Goal: Navigation & Orientation: Locate item on page

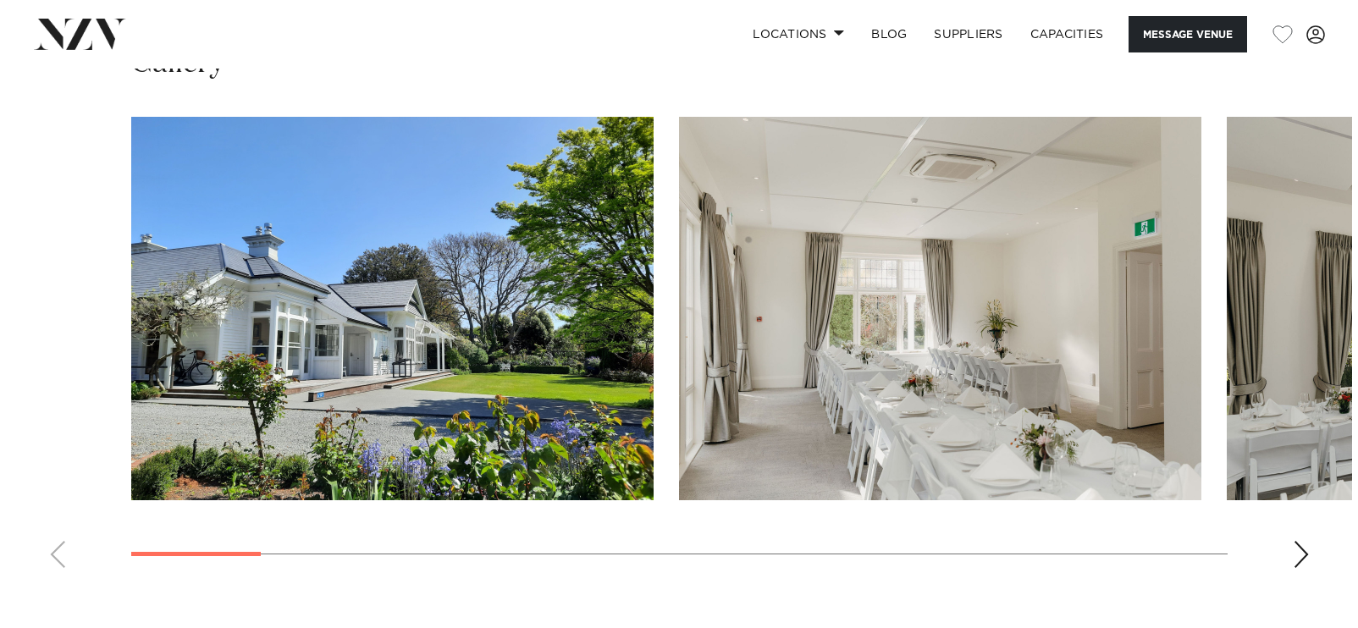
scroll to position [1609, 0]
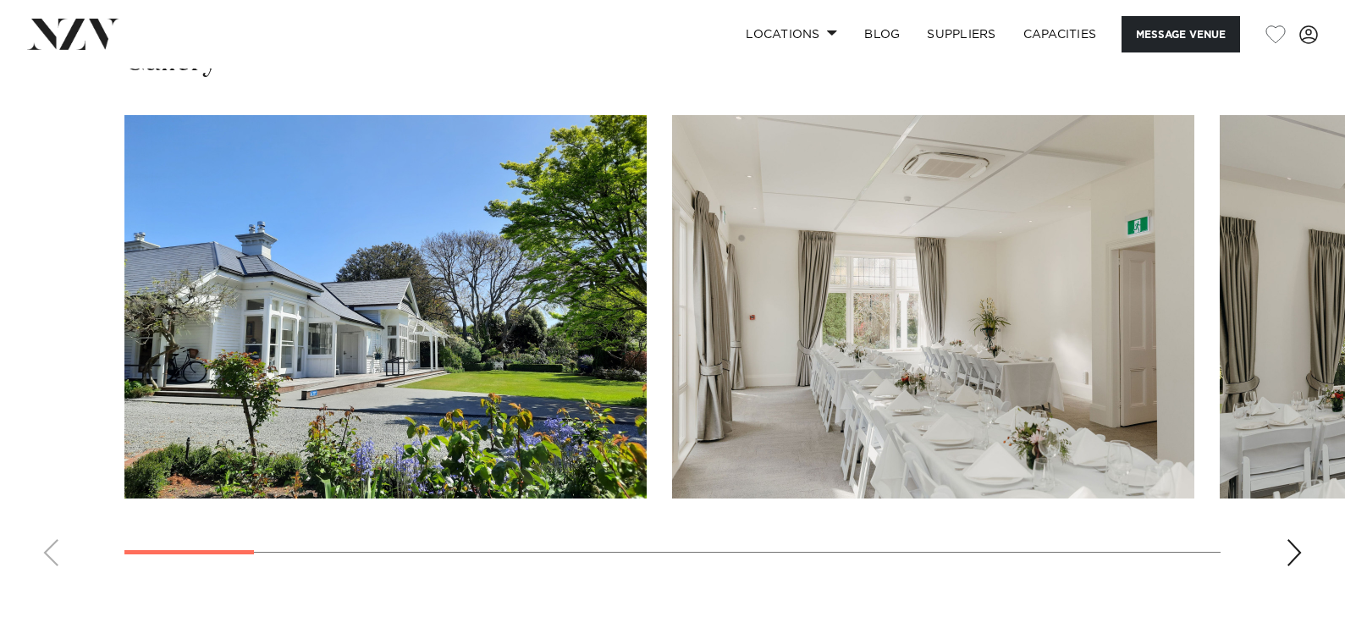
click at [1289, 547] on div "Next slide" at bounding box center [1294, 552] width 17 height 27
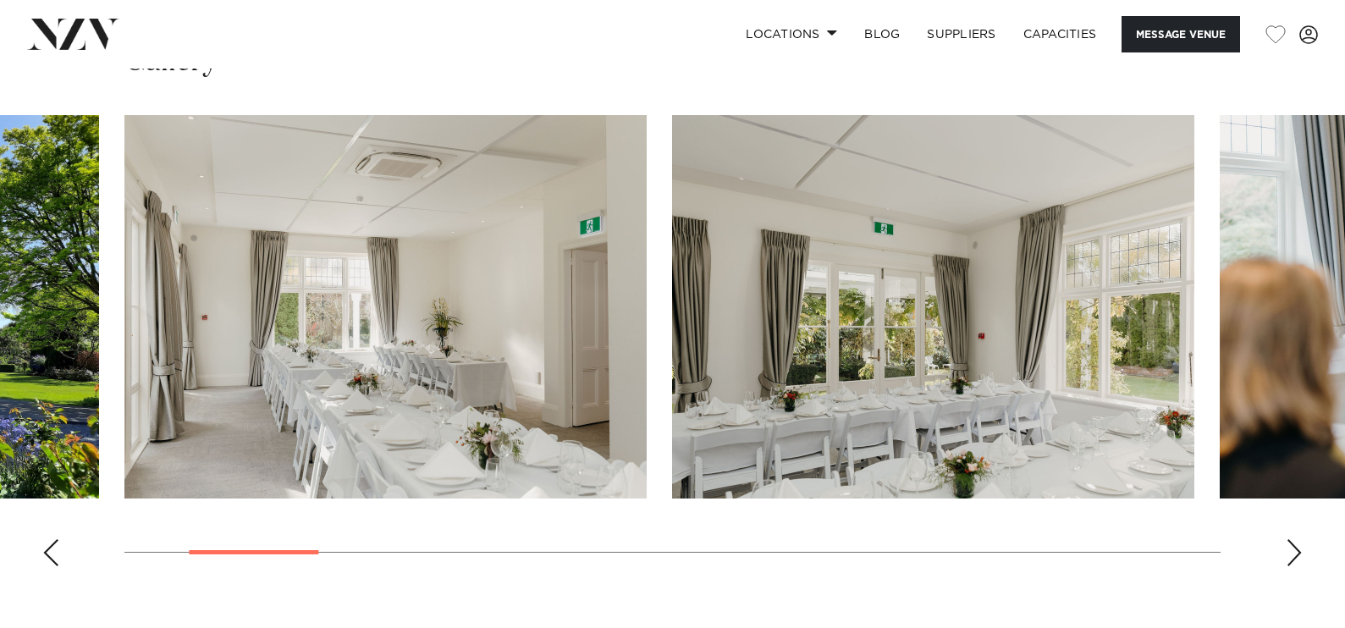
click at [1289, 547] on div "Next slide" at bounding box center [1294, 552] width 17 height 27
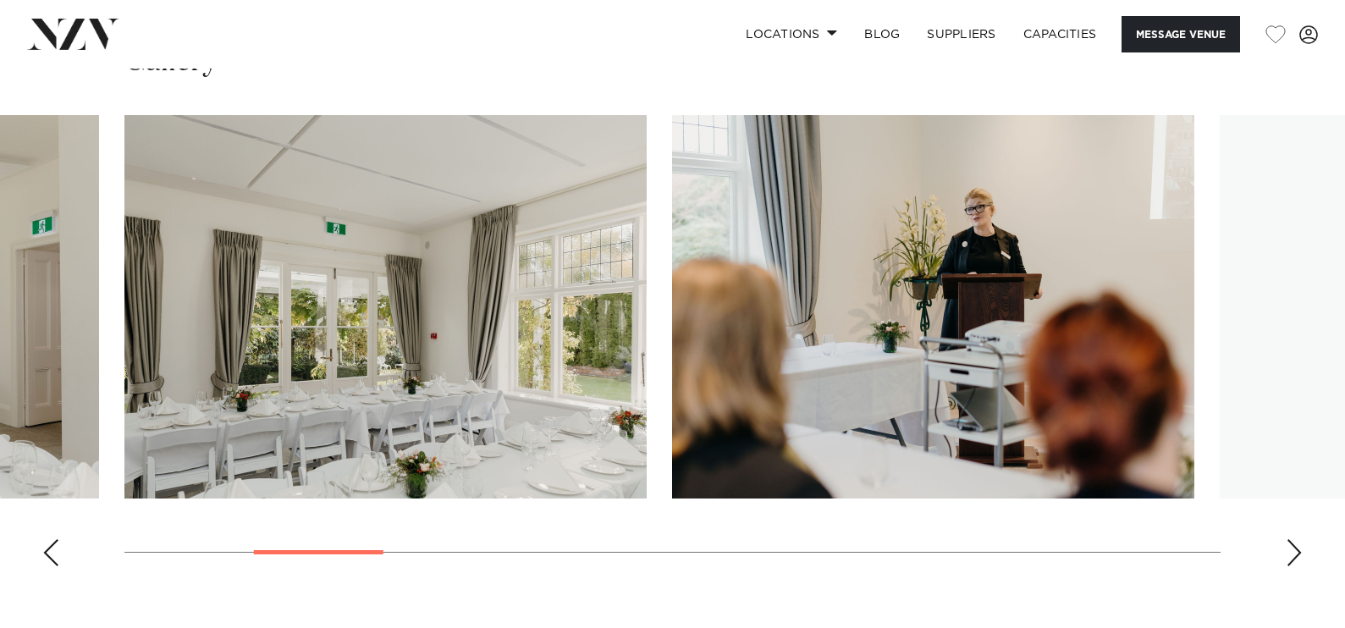
click at [1289, 547] on div "Next slide" at bounding box center [1294, 552] width 17 height 27
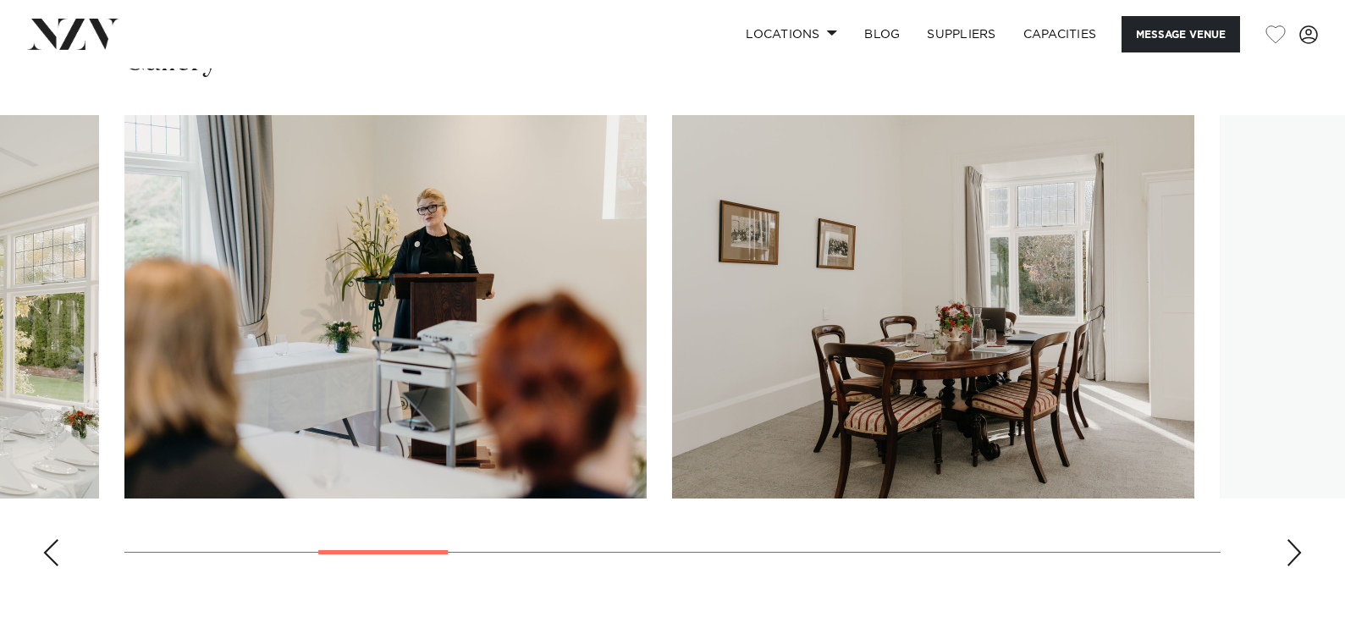
click at [1289, 547] on div "Next slide" at bounding box center [1294, 552] width 17 height 27
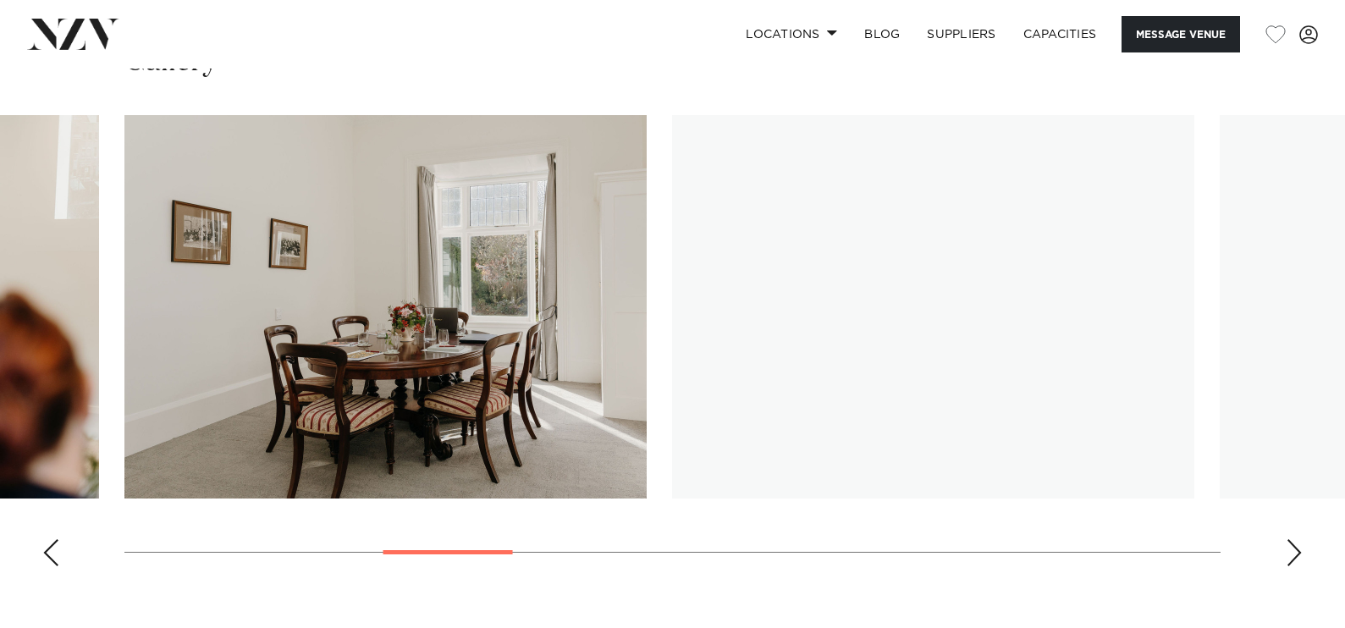
click at [1289, 547] on div "Next slide" at bounding box center [1294, 552] width 17 height 27
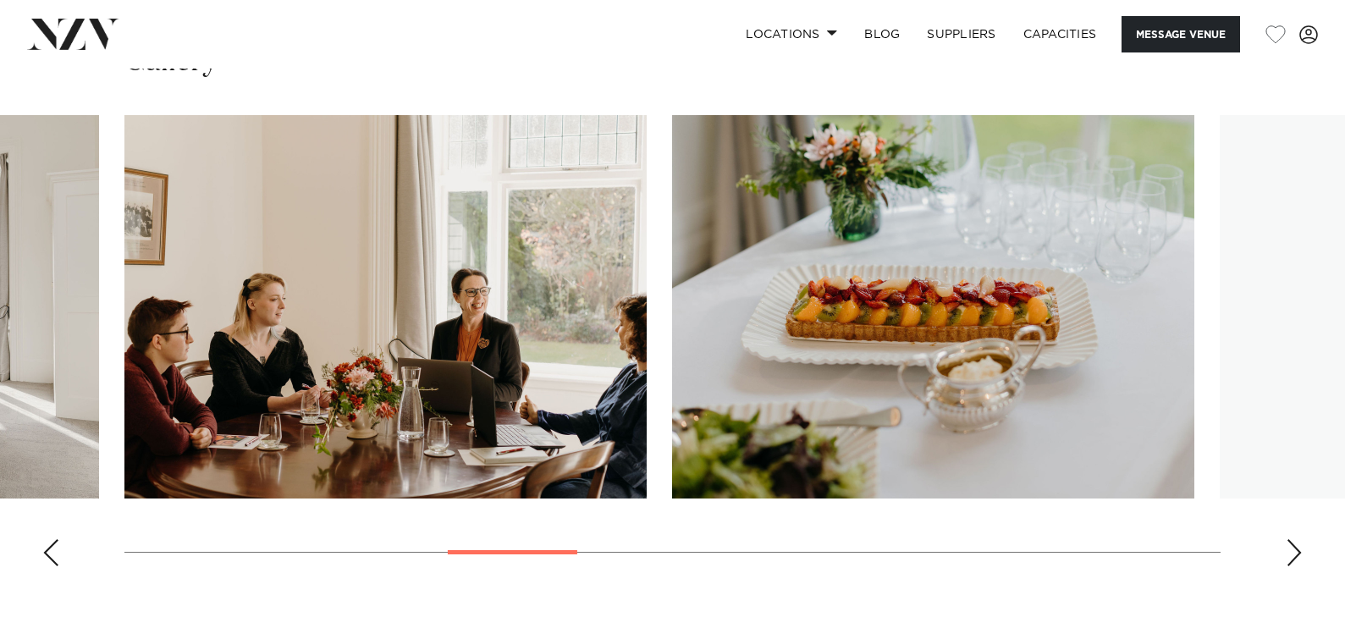
click at [1289, 547] on div "Next slide" at bounding box center [1294, 552] width 17 height 27
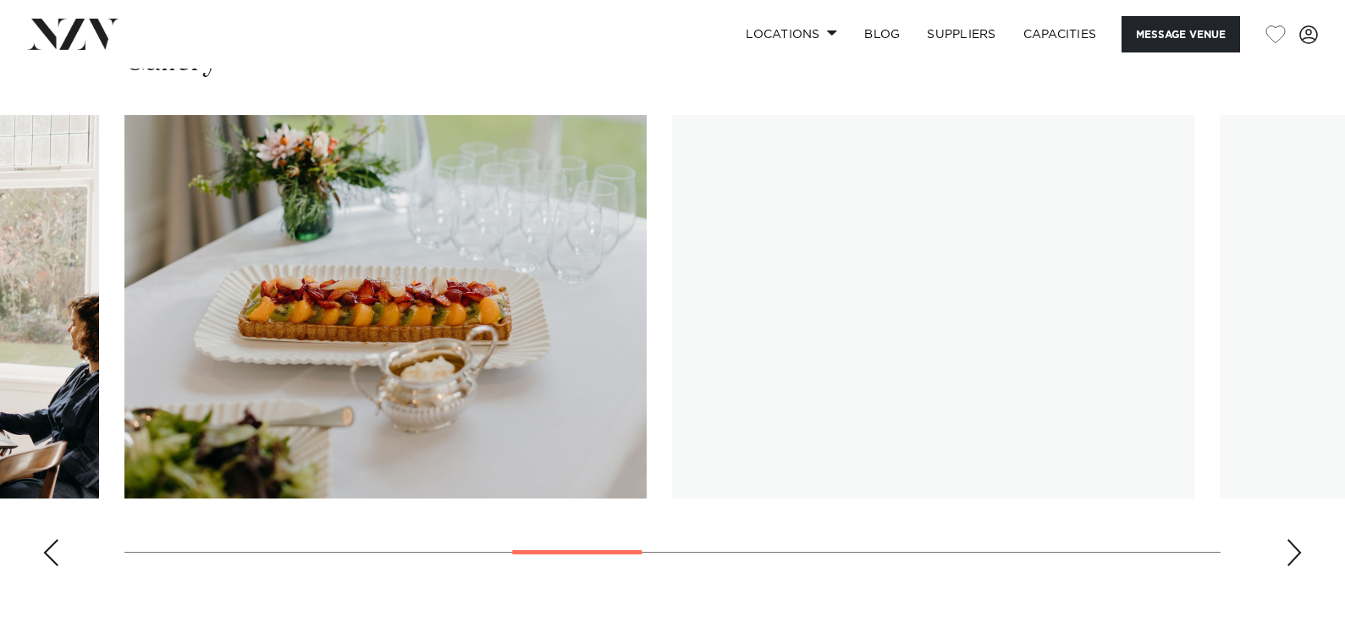
click at [1289, 547] on div "Next slide" at bounding box center [1294, 552] width 17 height 27
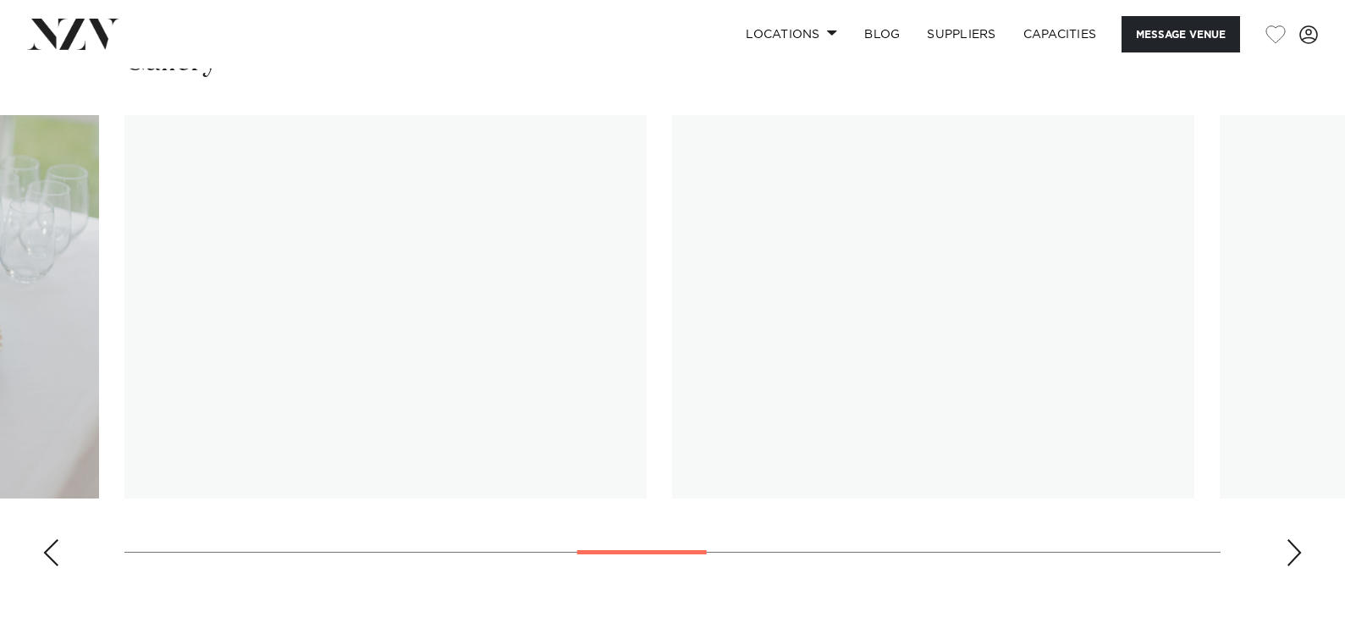
click at [1289, 547] on div "Next slide" at bounding box center [1294, 552] width 17 height 27
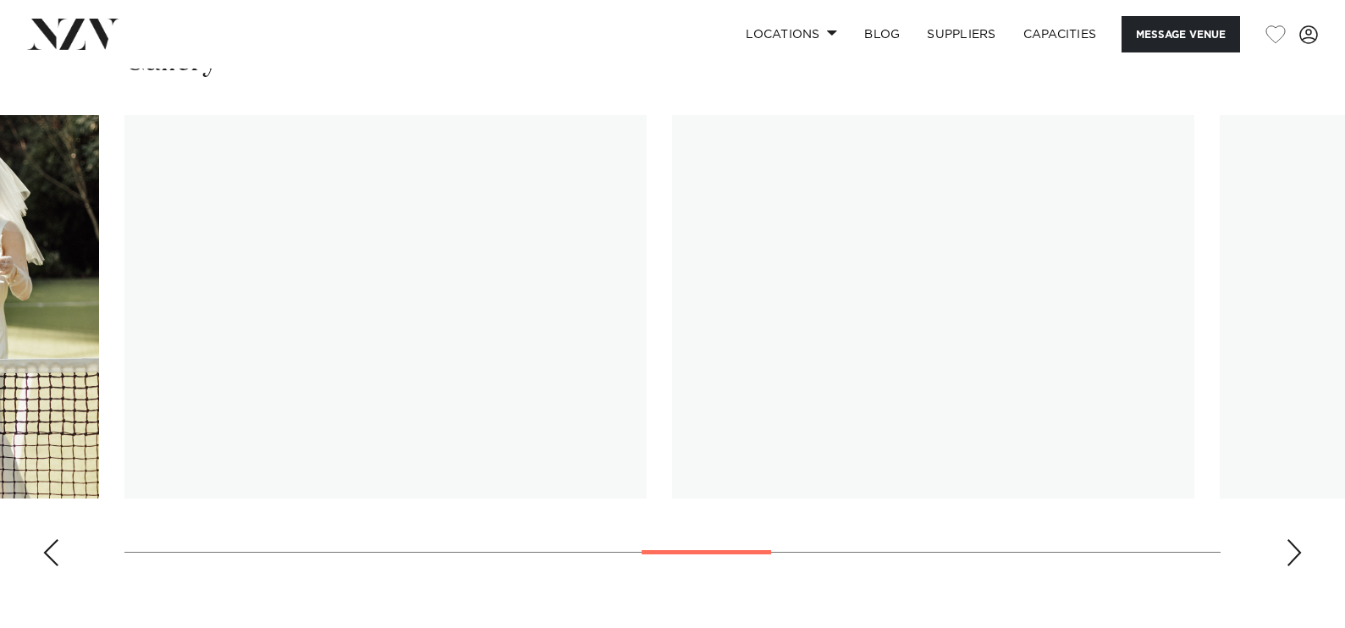
click at [56, 569] on swiper-container at bounding box center [672, 347] width 1345 height 465
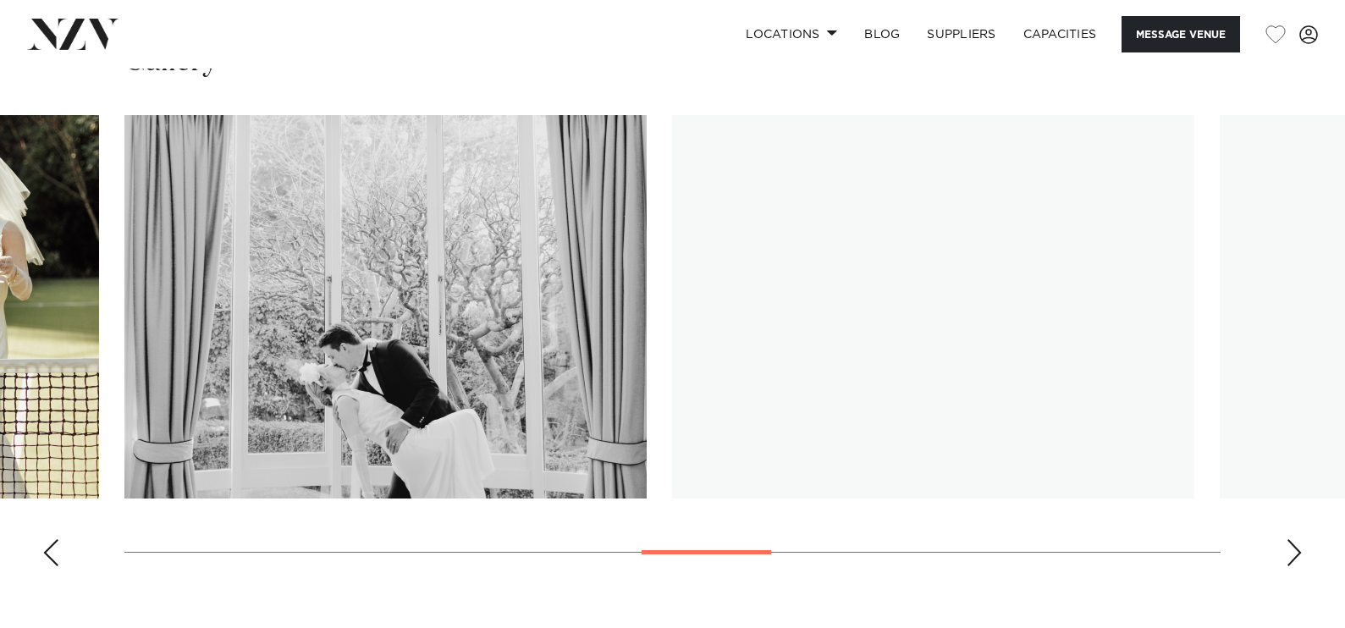
click at [60, 555] on swiper-container at bounding box center [672, 347] width 1345 height 465
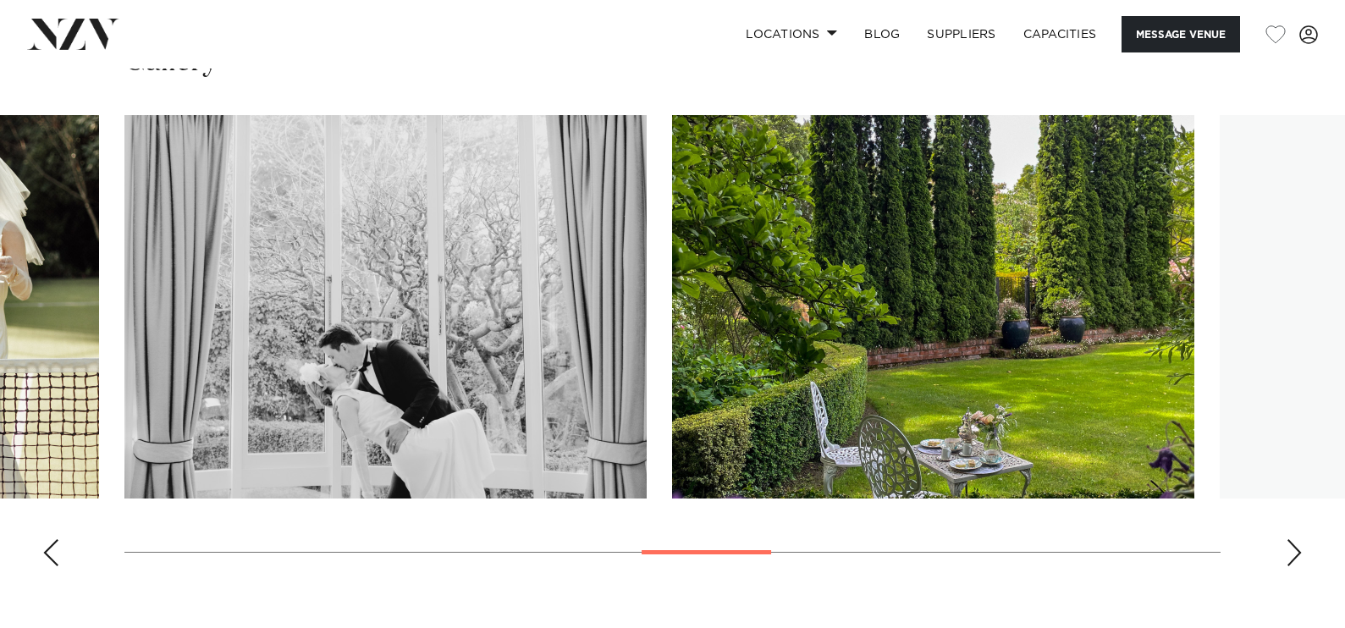
click at [59, 537] on swiper-container at bounding box center [672, 347] width 1345 height 465
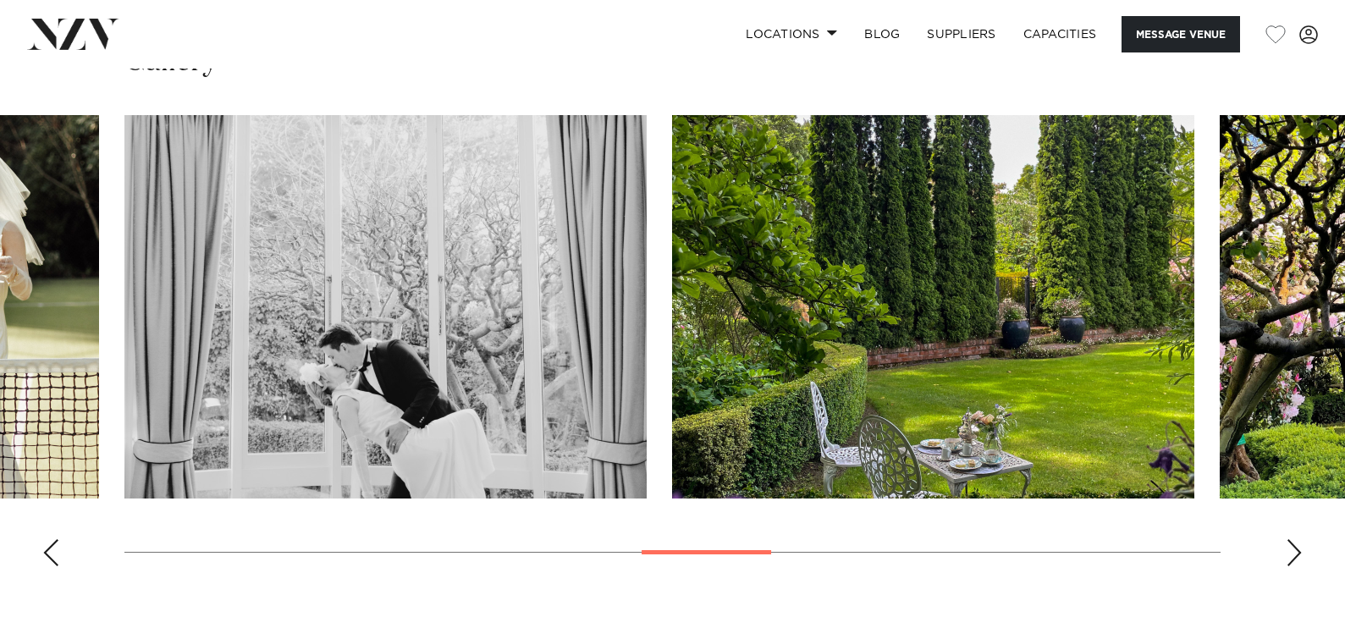
click at [36, 554] on swiper-container at bounding box center [672, 347] width 1345 height 465
click at [67, 550] on swiper-container at bounding box center [672, 347] width 1345 height 465
click at [47, 550] on div "Previous slide" at bounding box center [50, 552] width 17 height 27
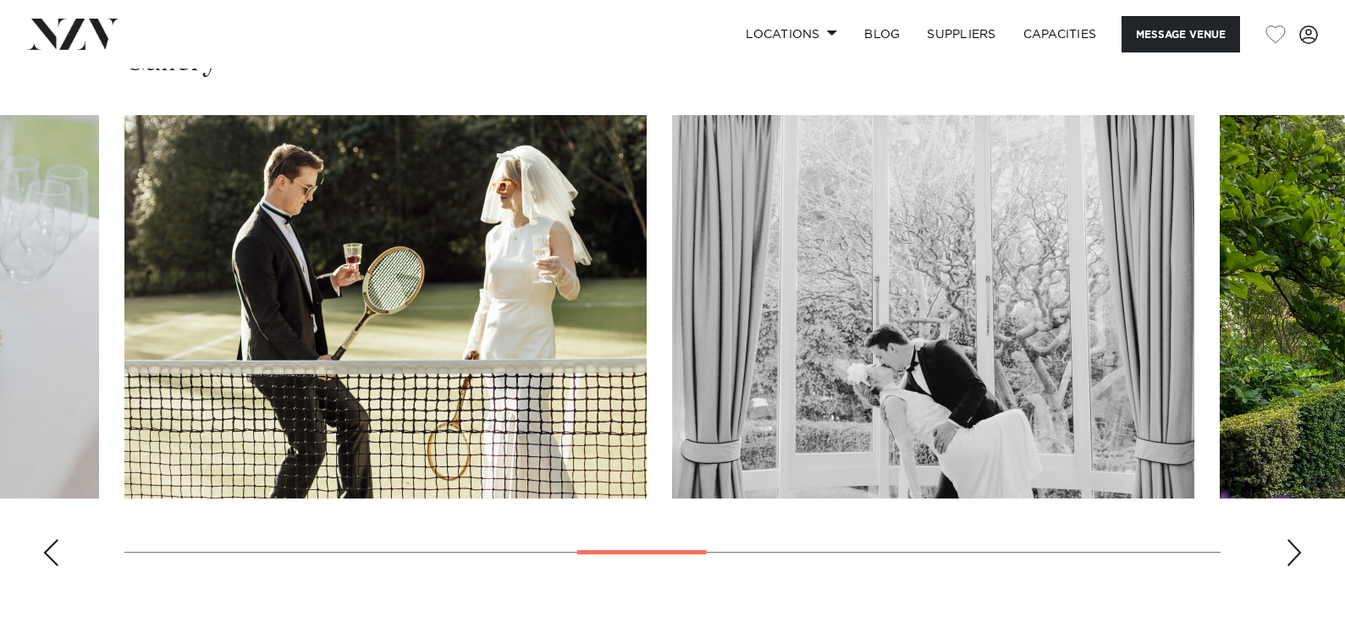
click at [1297, 554] on div "Next slide" at bounding box center [1294, 552] width 17 height 27
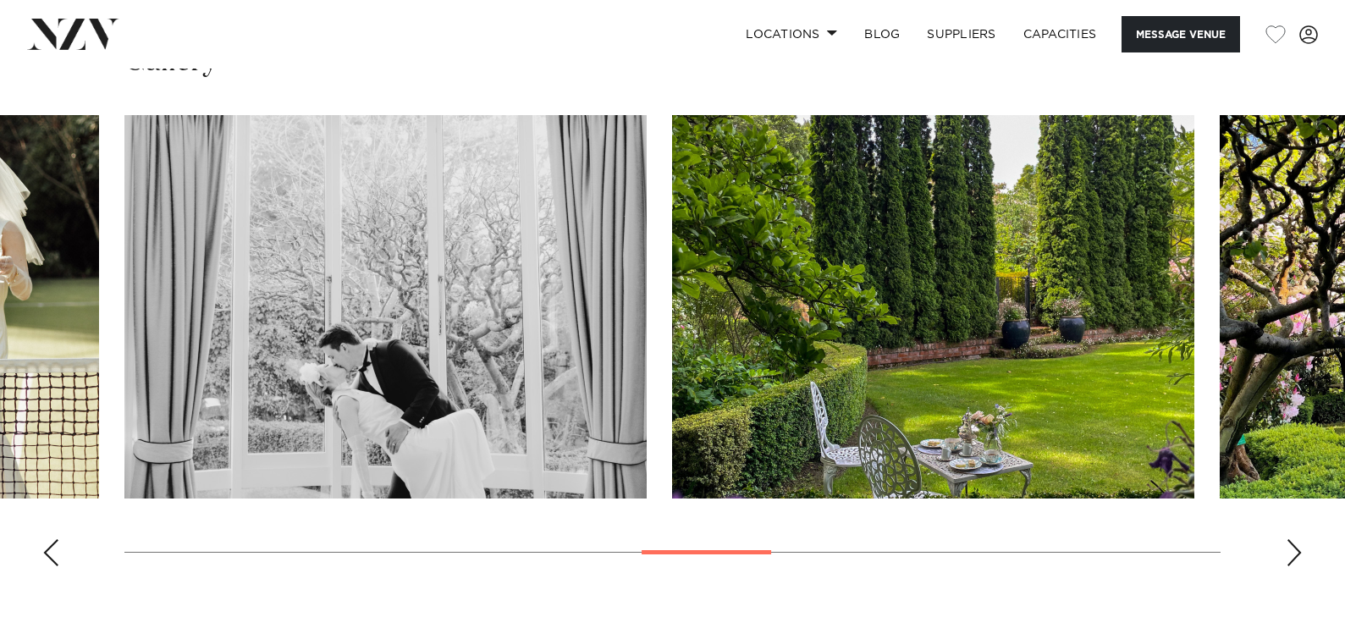
click at [1289, 548] on div "Next slide" at bounding box center [1294, 552] width 17 height 27
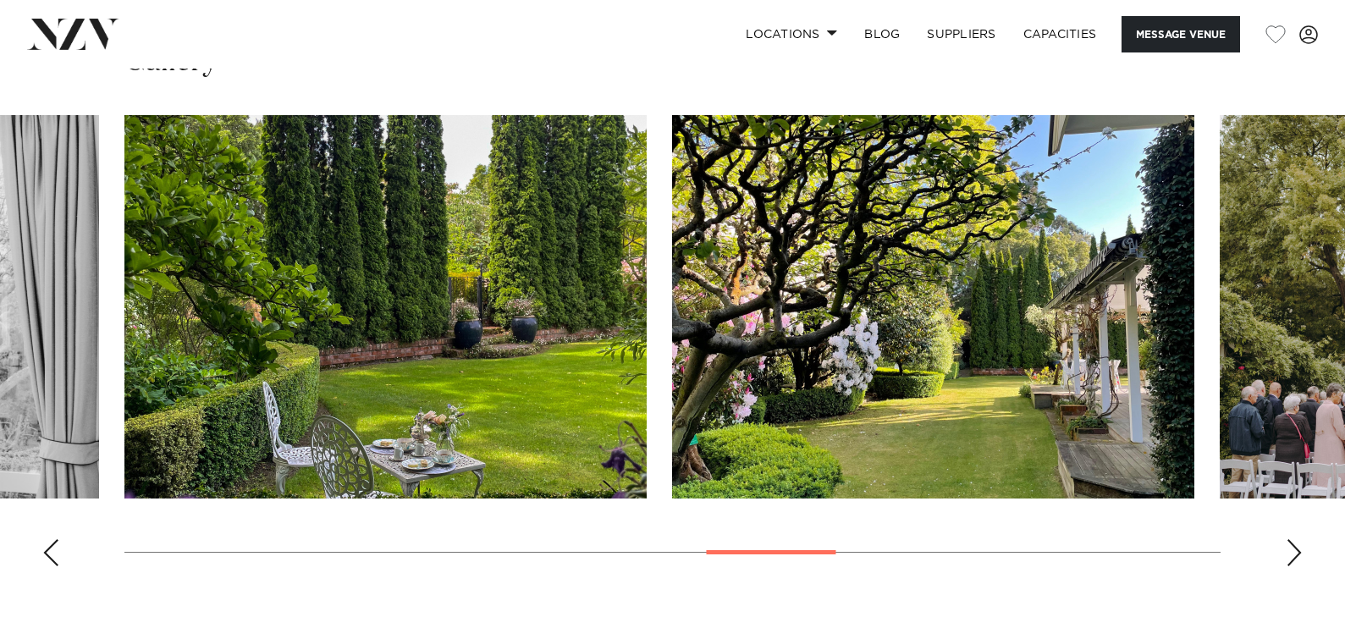
click at [1289, 548] on div "Next slide" at bounding box center [1294, 552] width 17 height 27
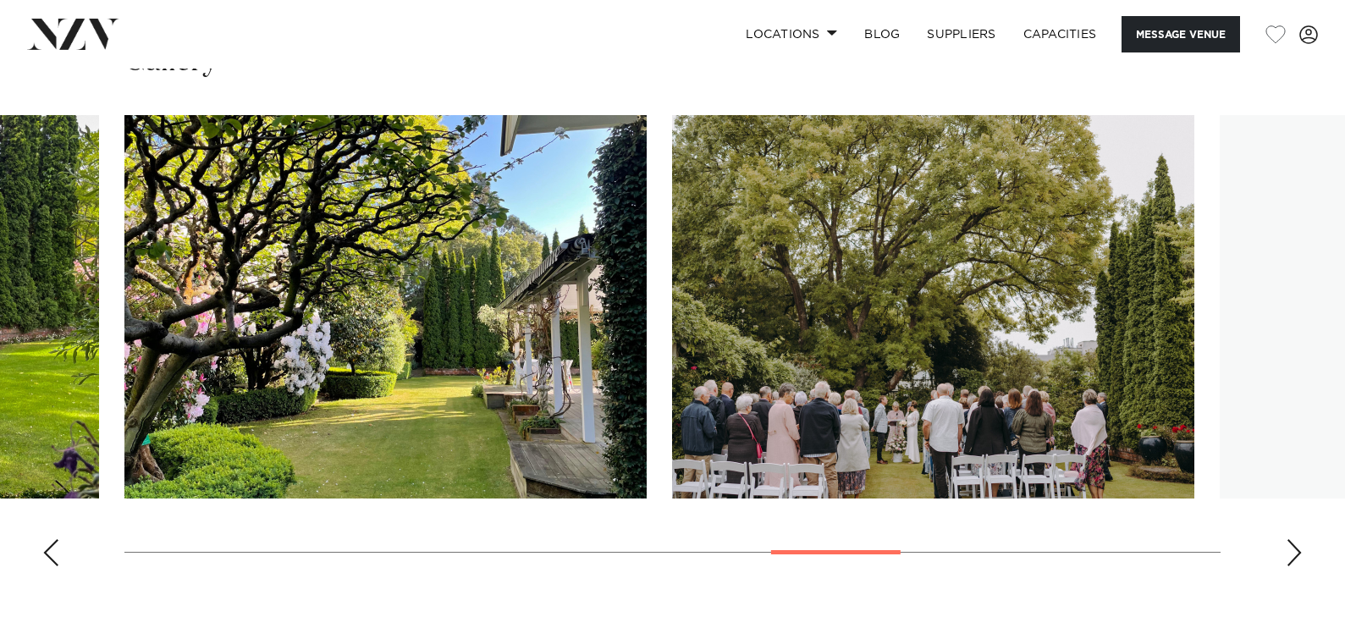
click at [1289, 548] on div "Next slide" at bounding box center [1294, 552] width 17 height 27
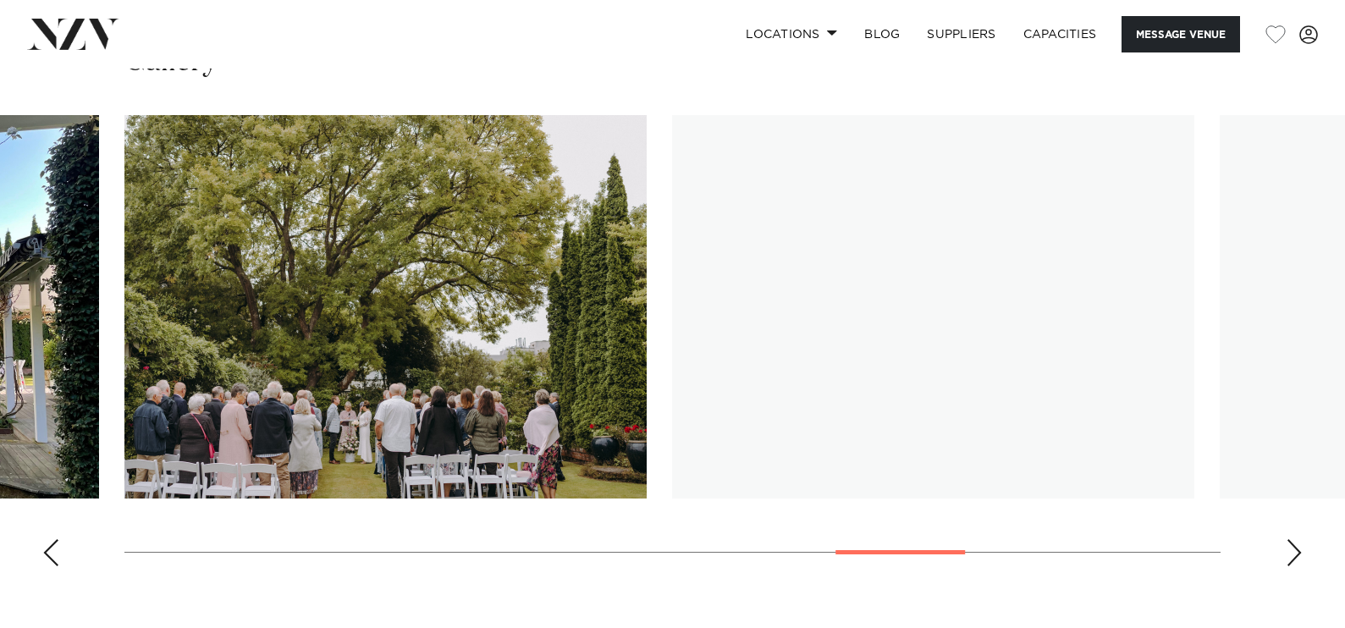
click at [1289, 548] on div "Next slide" at bounding box center [1294, 552] width 17 height 27
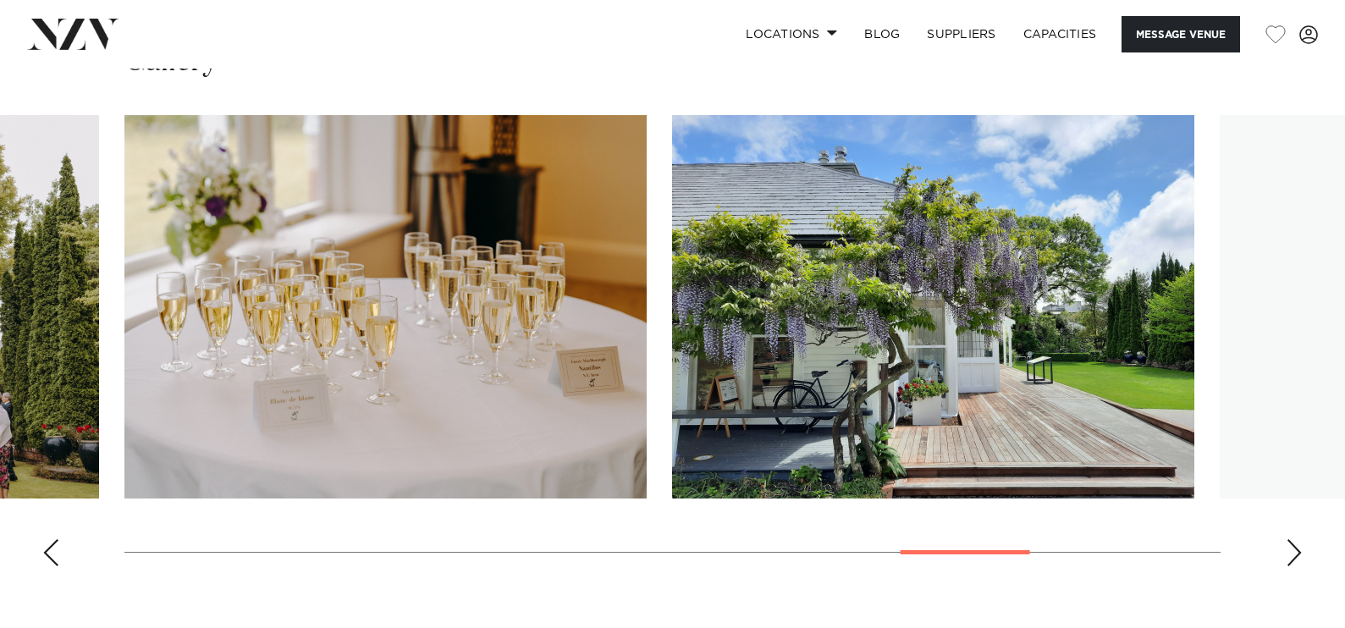
click at [1284, 547] on swiper-container at bounding box center [672, 347] width 1345 height 465
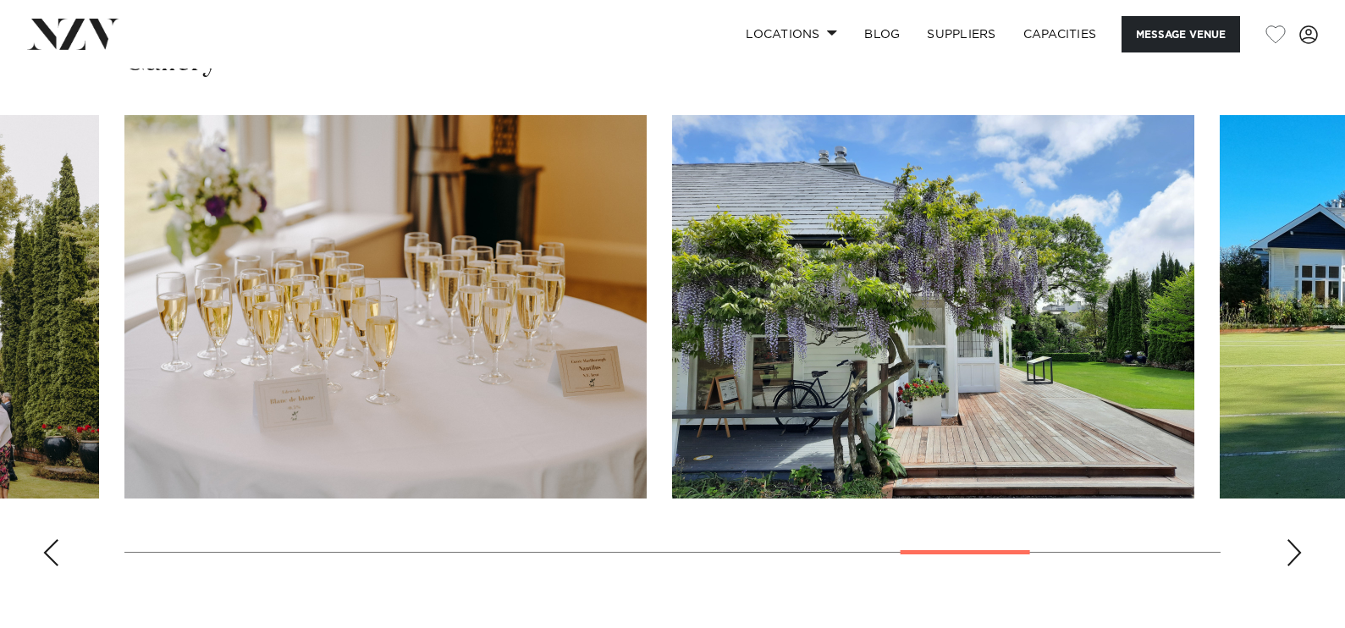
click at [1296, 554] on div "Next slide" at bounding box center [1294, 552] width 17 height 27
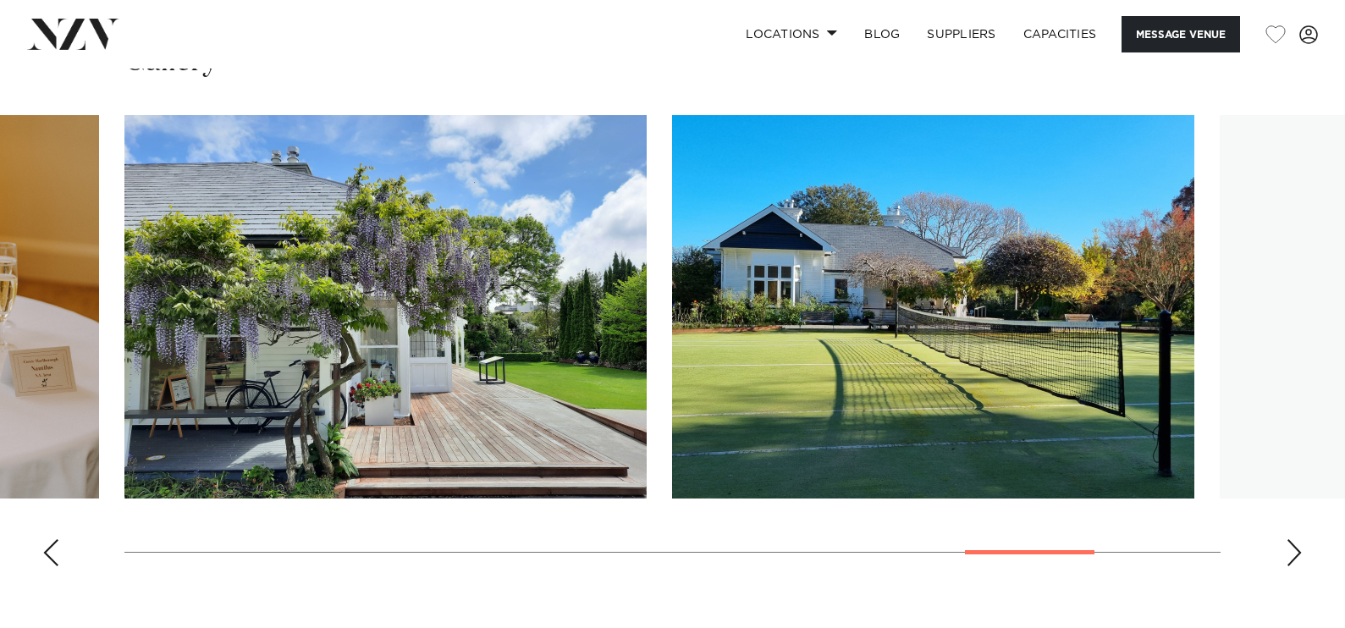
click at [1296, 554] on div "Next slide" at bounding box center [1294, 552] width 17 height 27
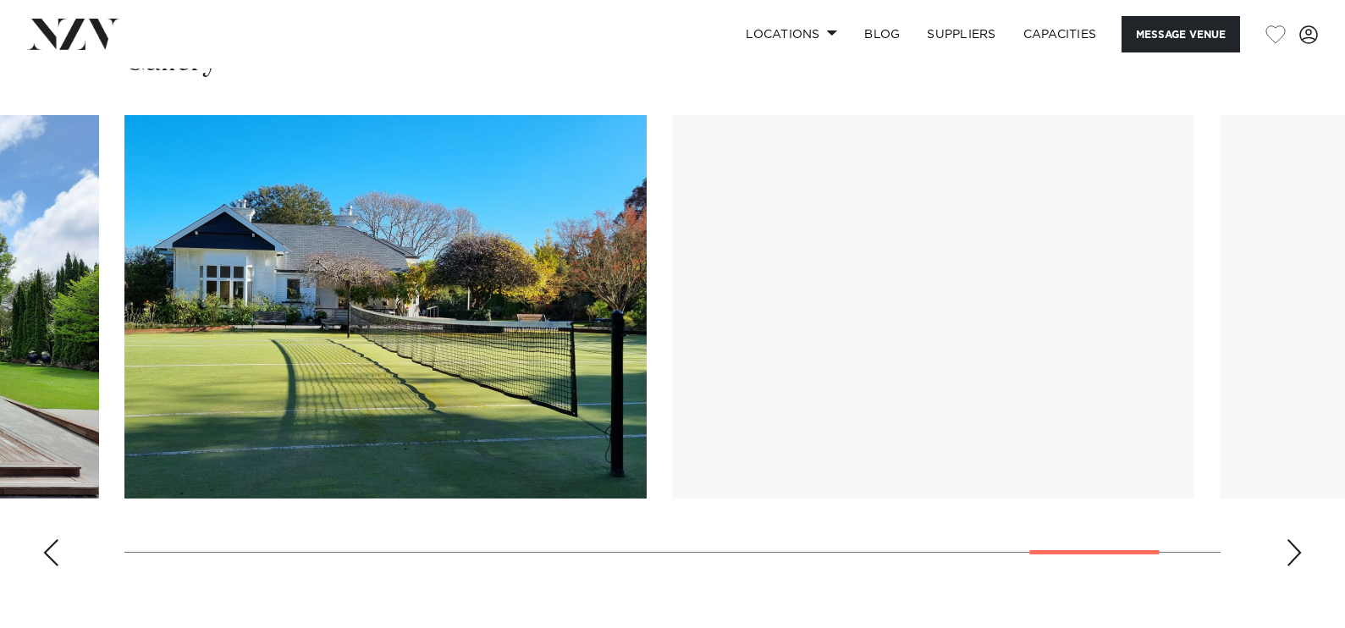
click at [1296, 554] on div "Next slide" at bounding box center [1294, 552] width 17 height 27
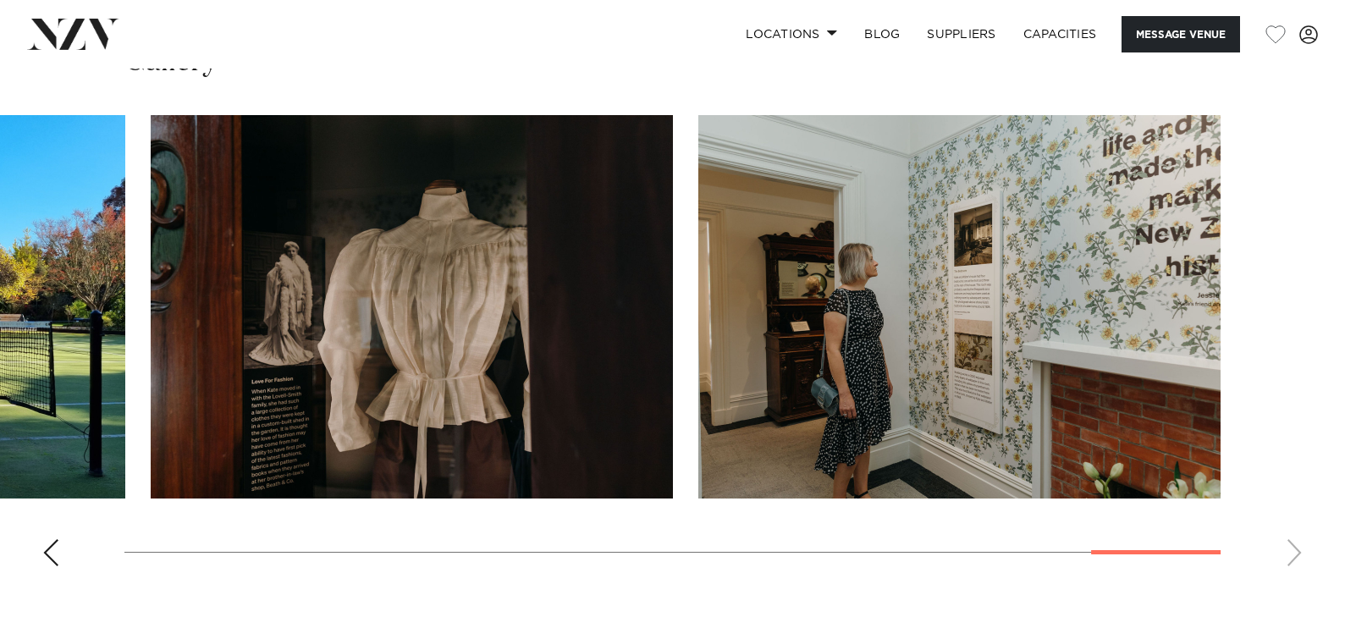
click at [52, 558] on div "Previous slide" at bounding box center [50, 552] width 17 height 27
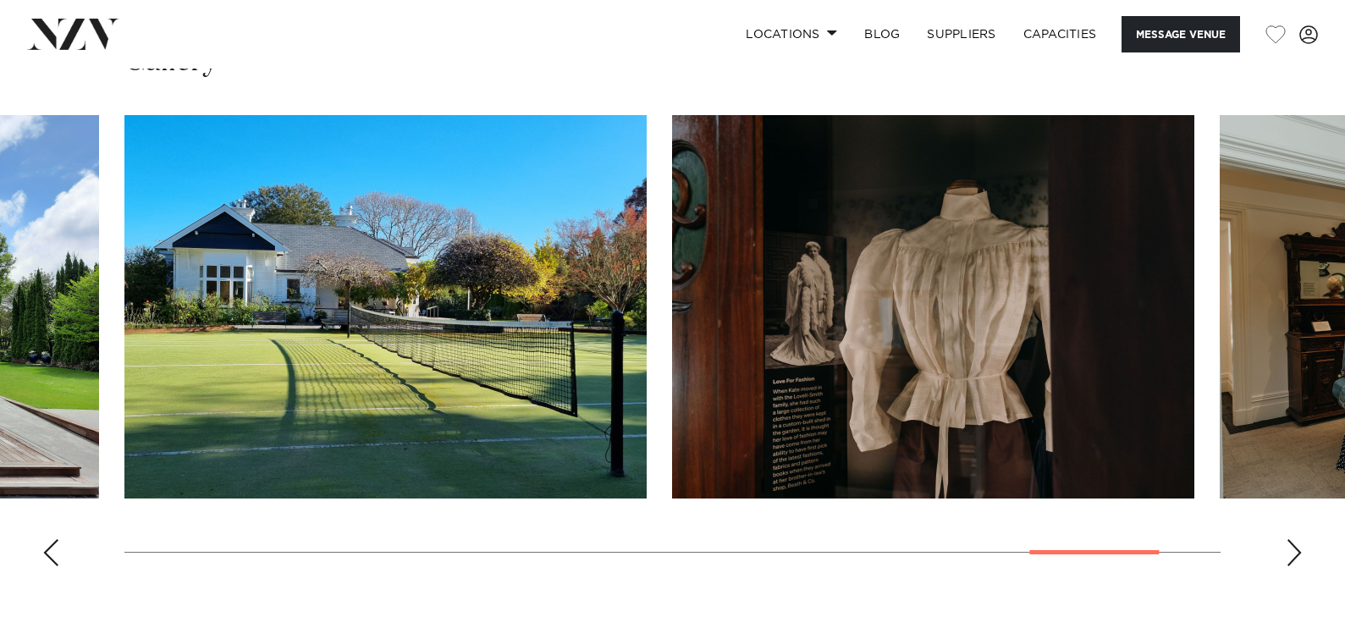
click at [52, 558] on div "Previous slide" at bounding box center [50, 552] width 17 height 27
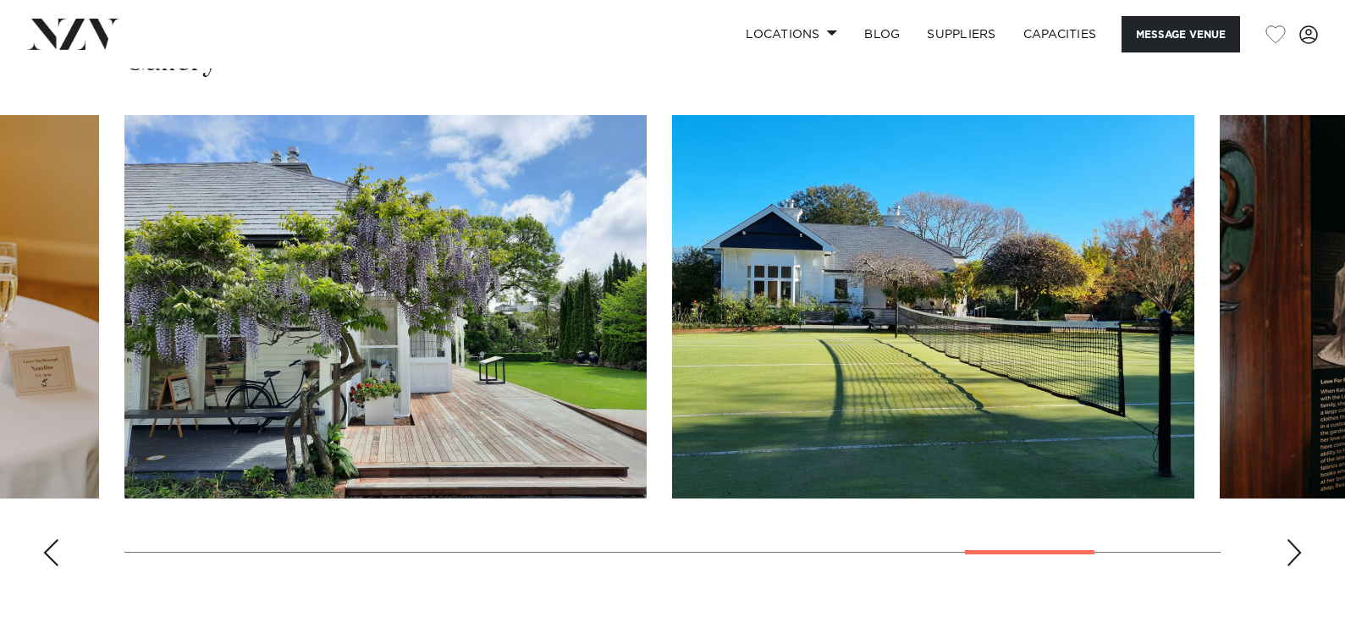
click at [52, 558] on div "Previous slide" at bounding box center [50, 552] width 17 height 27
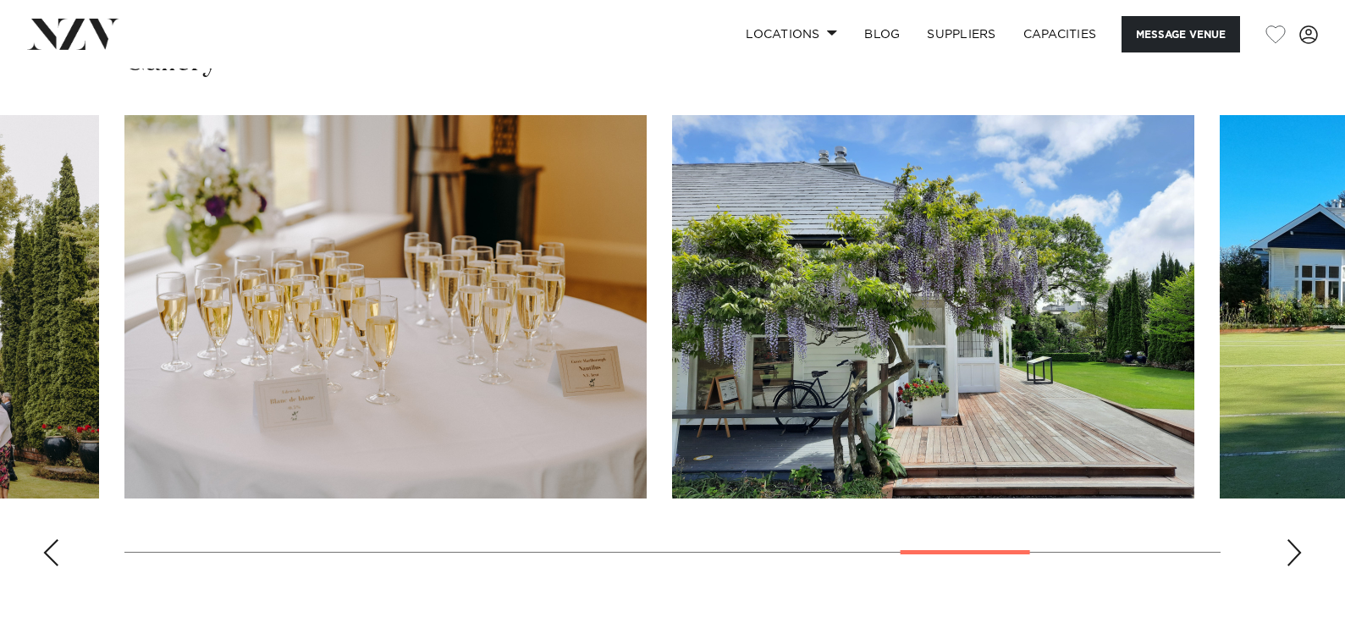
click at [52, 558] on div "Previous slide" at bounding box center [50, 552] width 17 height 27
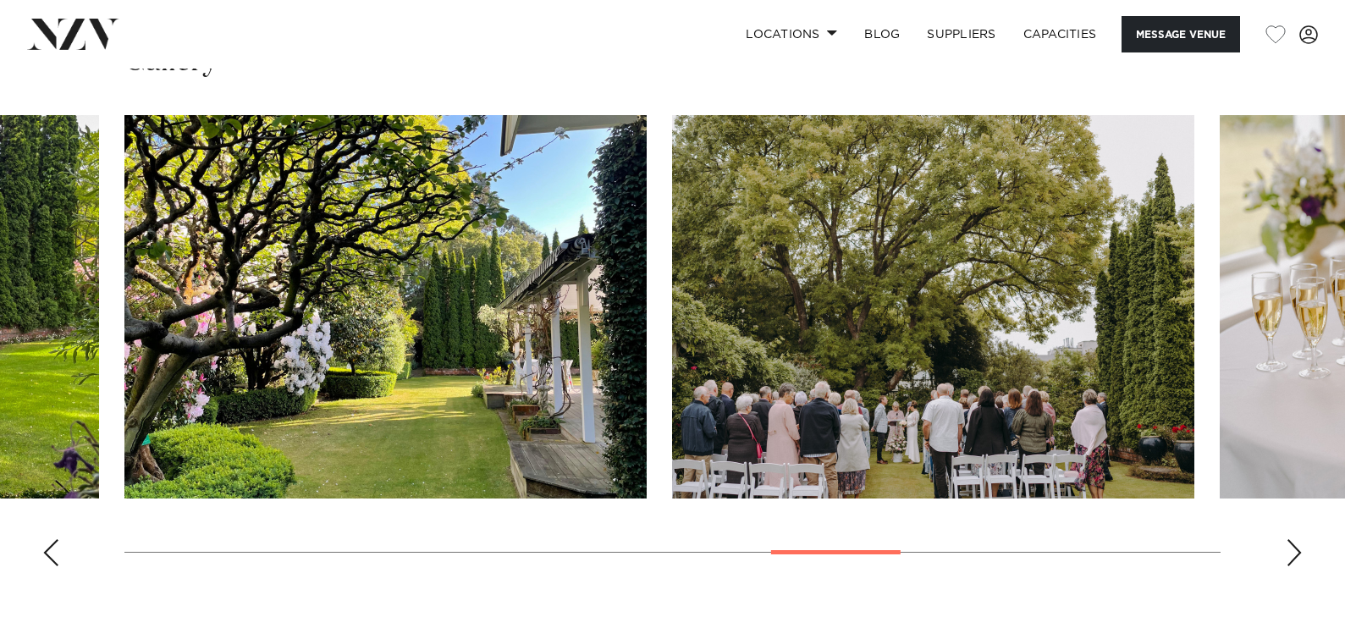
click at [52, 558] on div "Previous slide" at bounding box center [50, 552] width 17 height 27
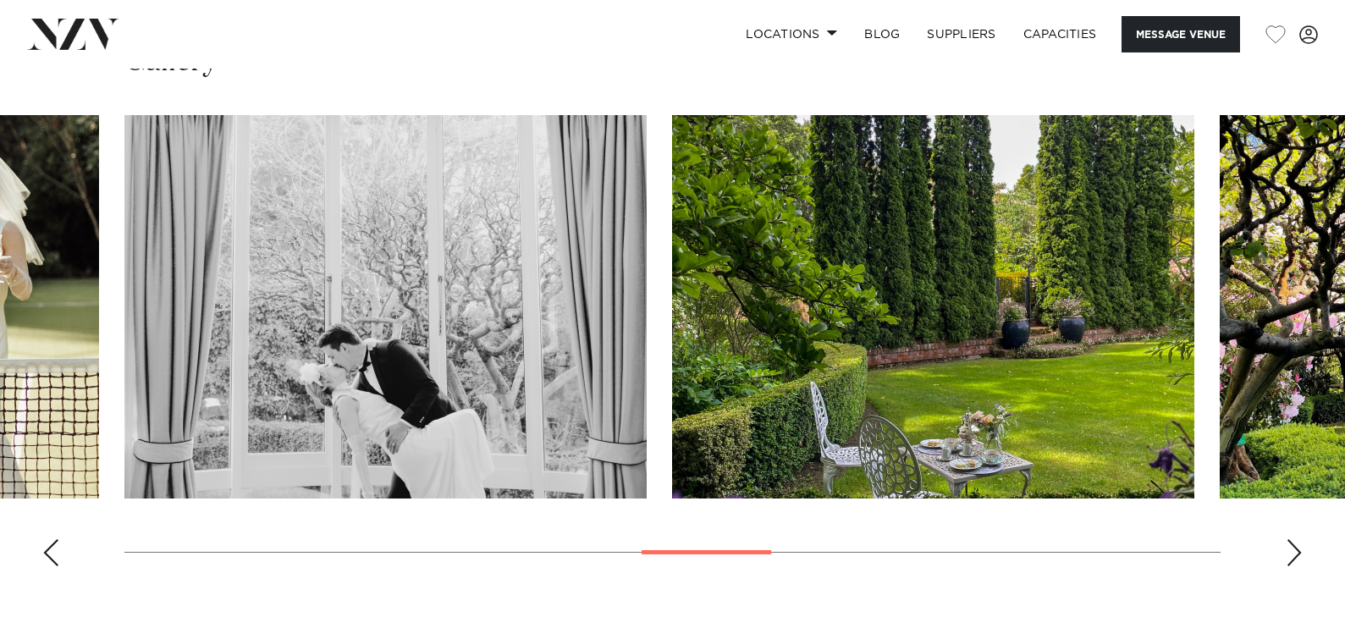
click at [52, 558] on div "Previous slide" at bounding box center [50, 552] width 17 height 27
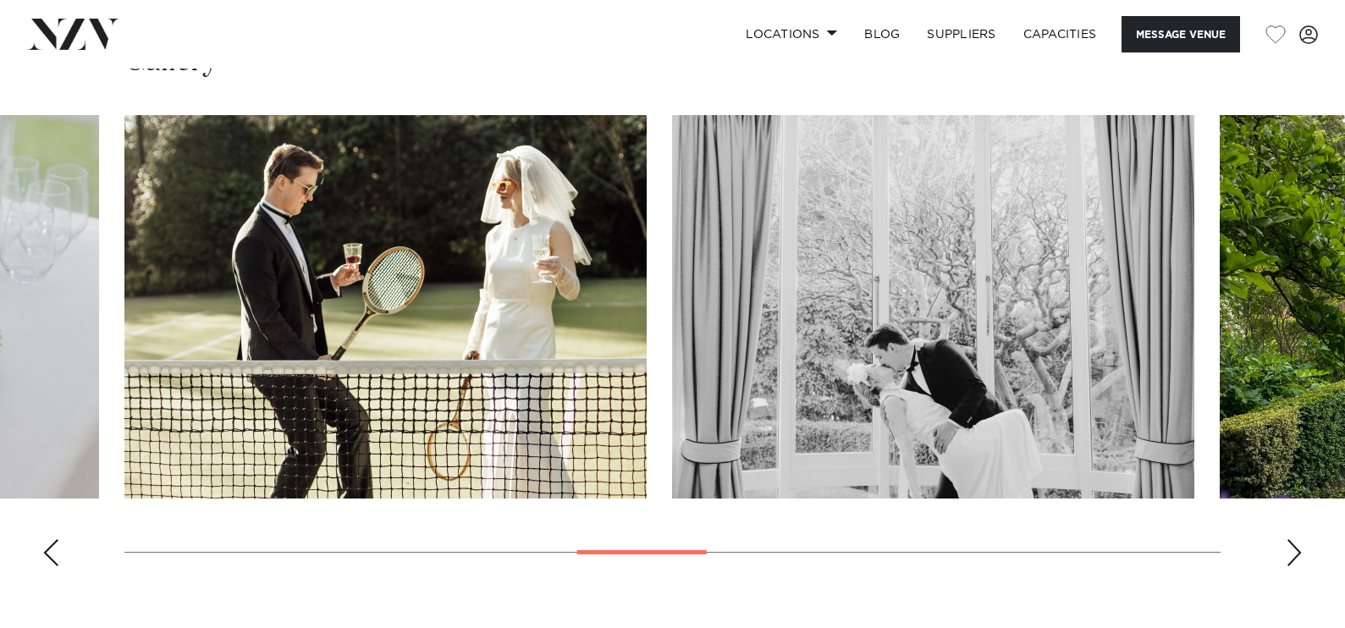
click at [52, 558] on div "Previous slide" at bounding box center [50, 552] width 17 height 27
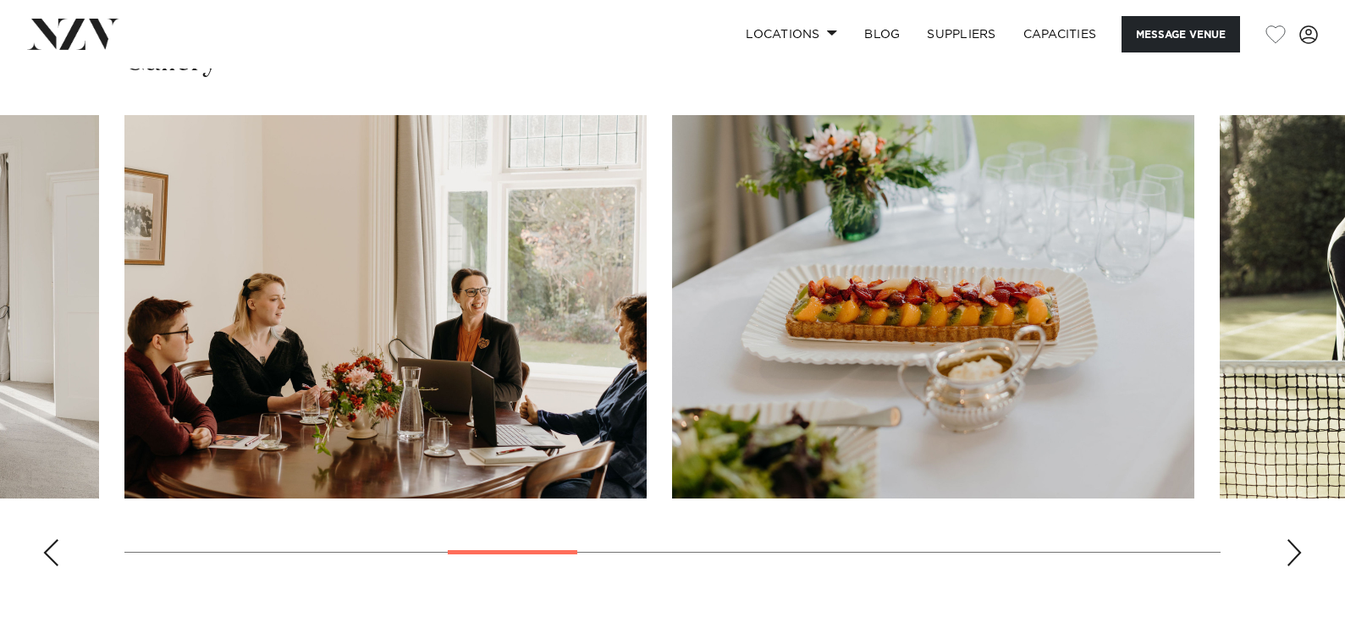
click at [52, 558] on div "Previous slide" at bounding box center [50, 552] width 17 height 27
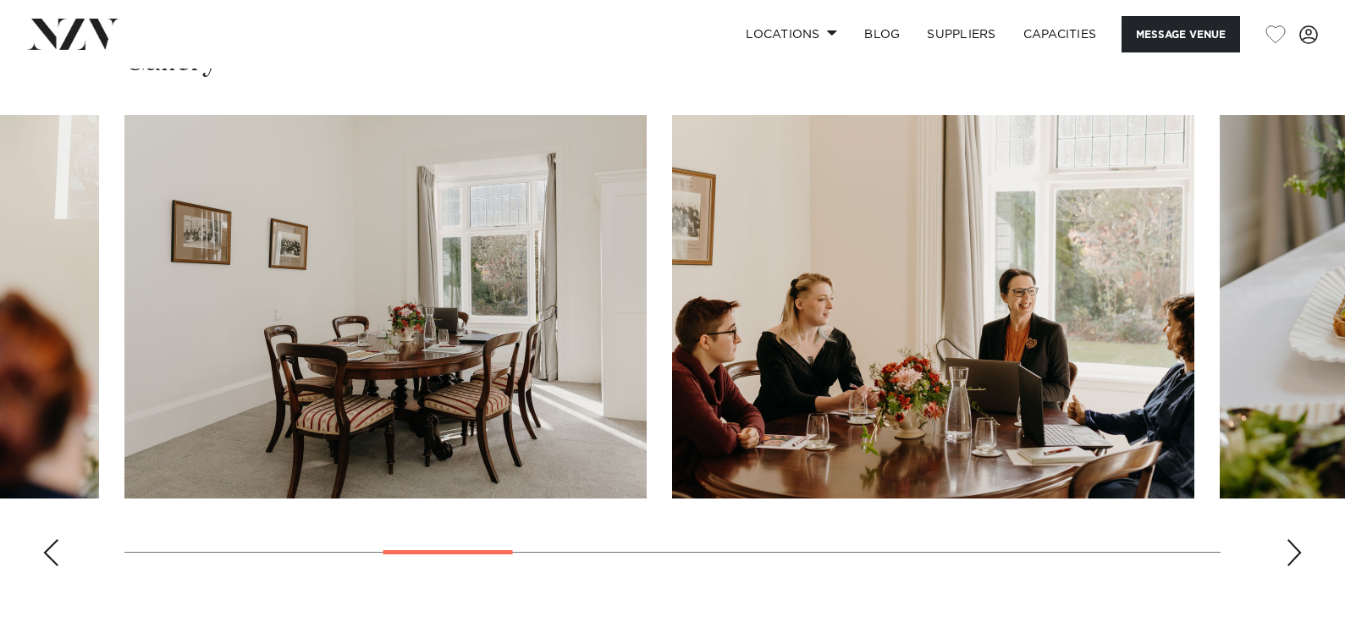
click at [52, 558] on div "Previous slide" at bounding box center [50, 552] width 17 height 27
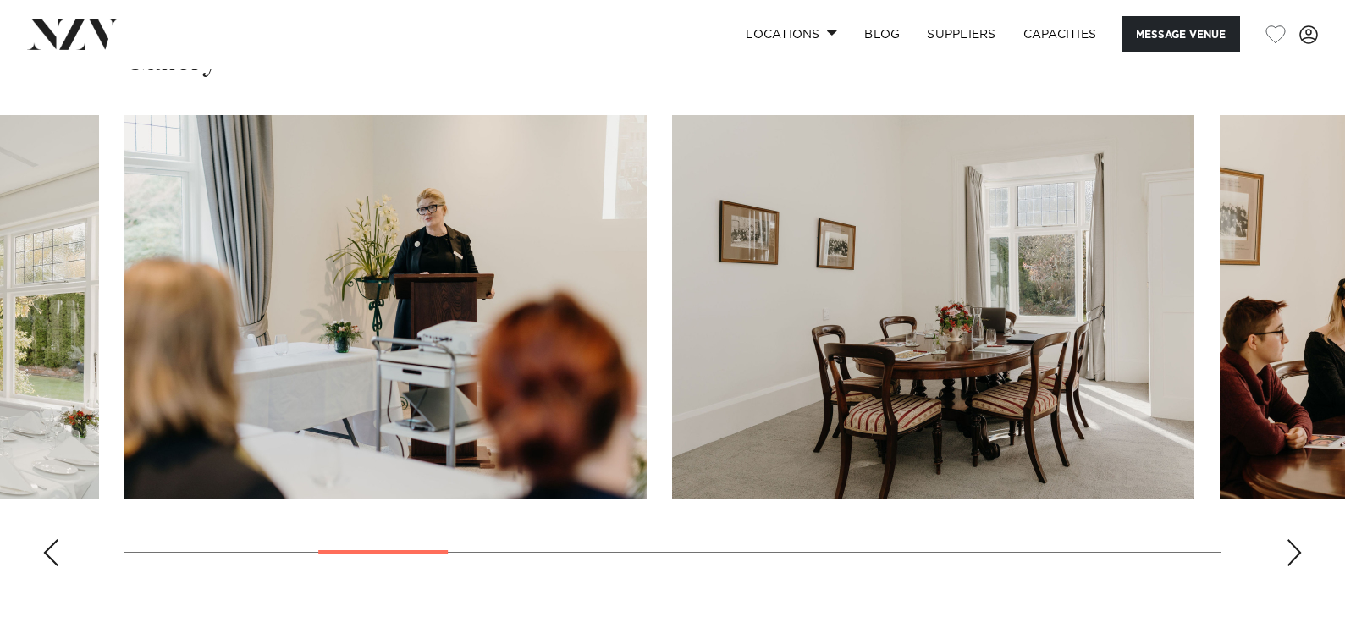
click at [52, 558] on div "Previous slide" at bounding box center [50, 552] width 17 height 27
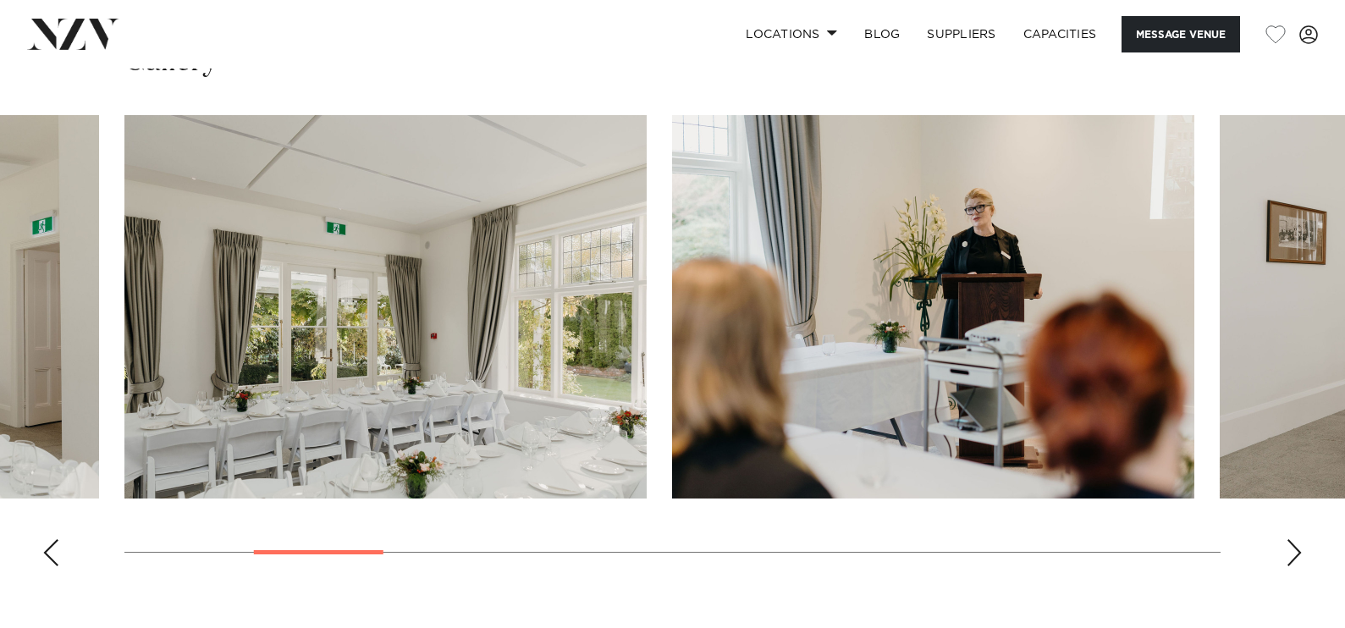
click at [52, 558] on div "Previous slide" at bounding box center [50, 552] width 17 height 27
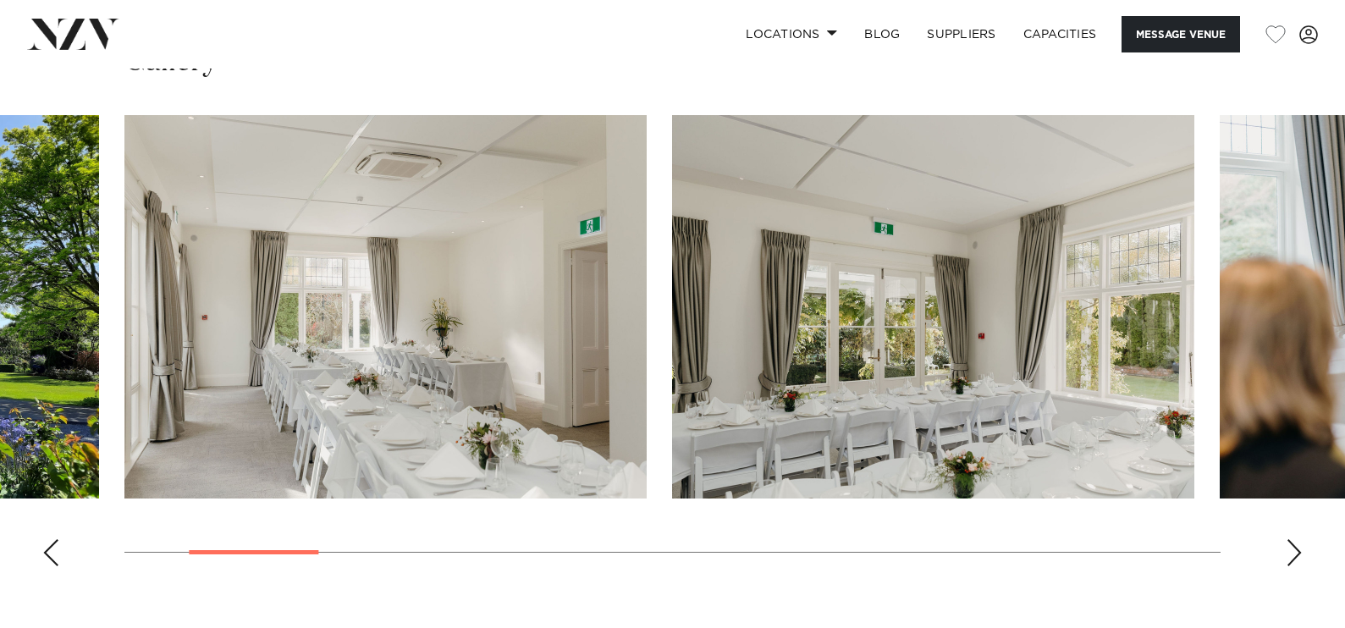
click at [52, 558] on div "Previous slide" at bounding box center [50, 552] width 17 height 27
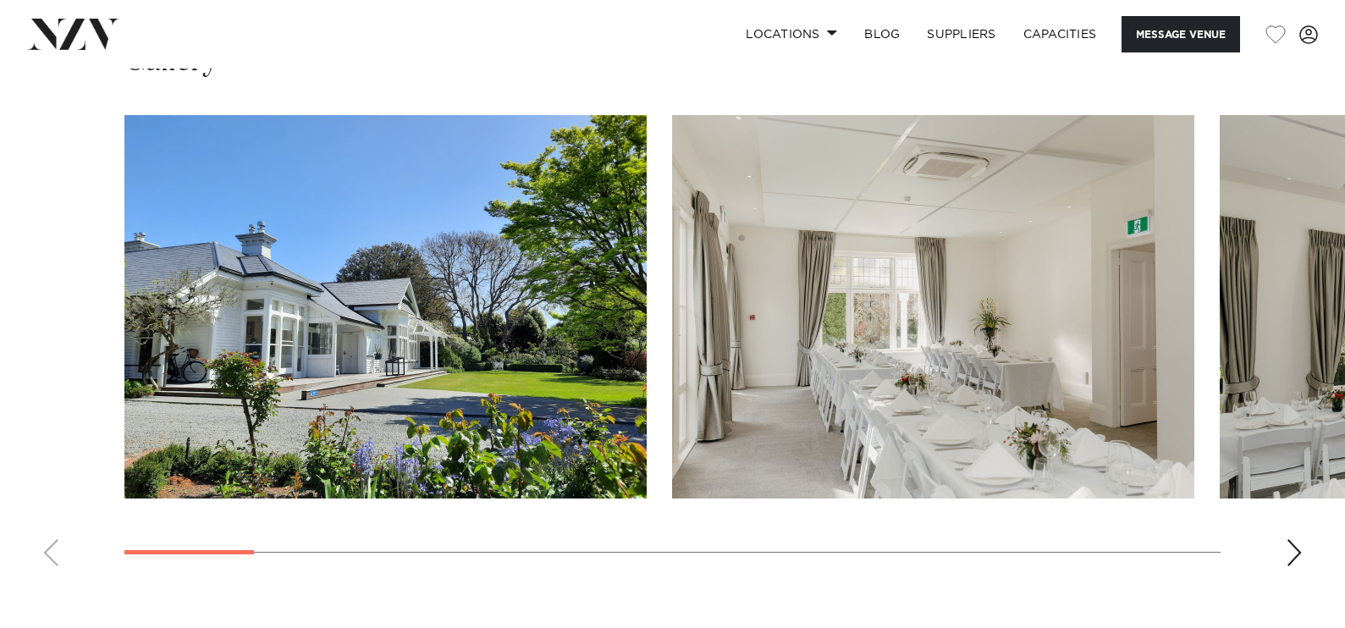
click at [975, 346] on img "2 / 17" at bounding box center [933, 307] width 522 height 384
